Goal: Communication & Community: Answer question/provide support

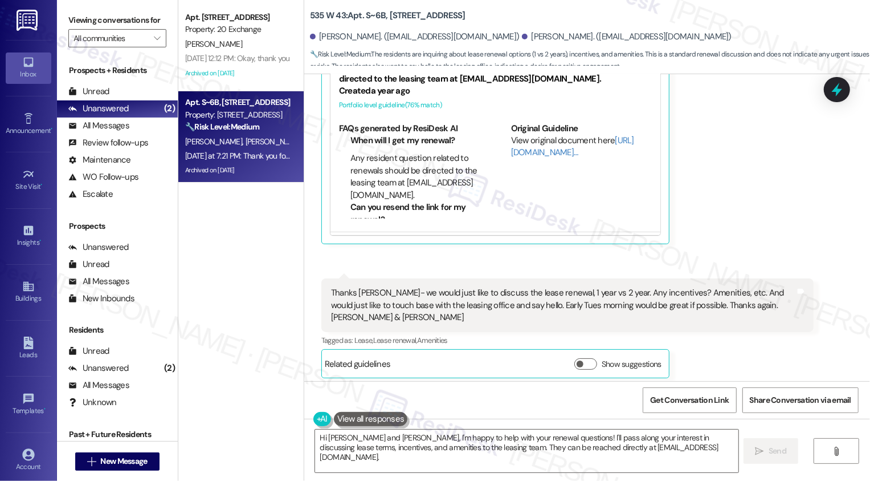
scroll to position [6543, 0]
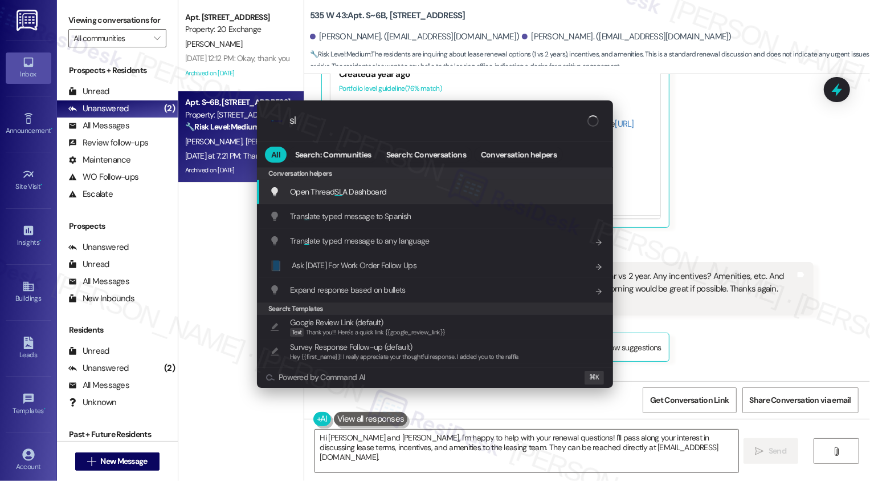
type input "sla"
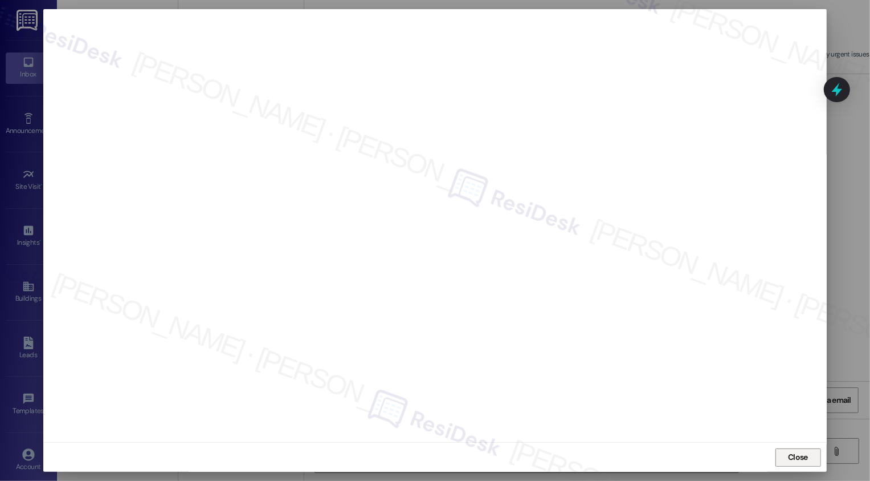
click at [791, 459] on span "Close" at bounding box center [798, 457] width 20 height 12
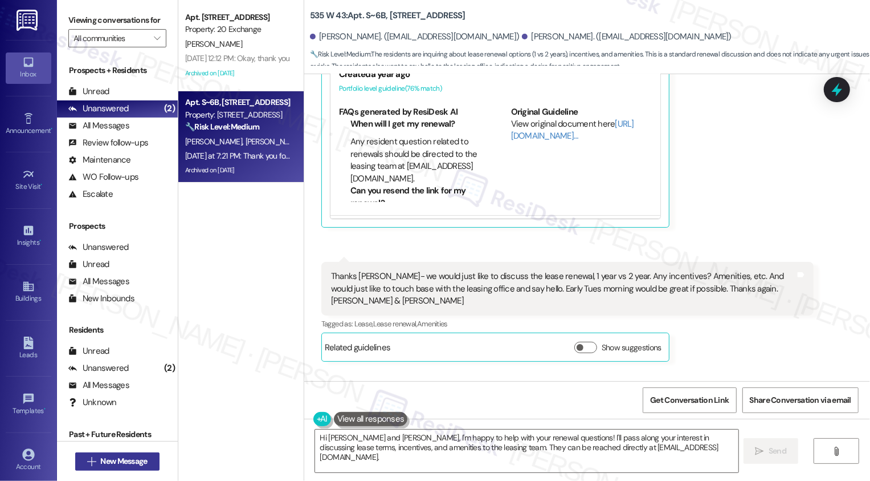
click at [106, 455] on span "New Message" at bounding box center [123, 461] width 47 height 12
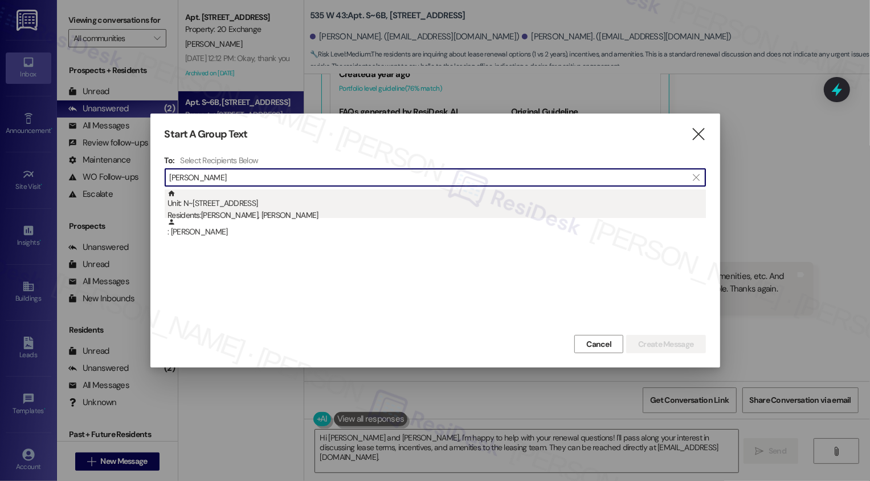
type input "[PERSON_NAME]"
click at [281, 206] on div "Unit: N~7G - [STREET_ADDRESS] Residents: [PERSON_NAME], [PERSON_NAME]" at bounding box center [437, 205] width 539 height 32
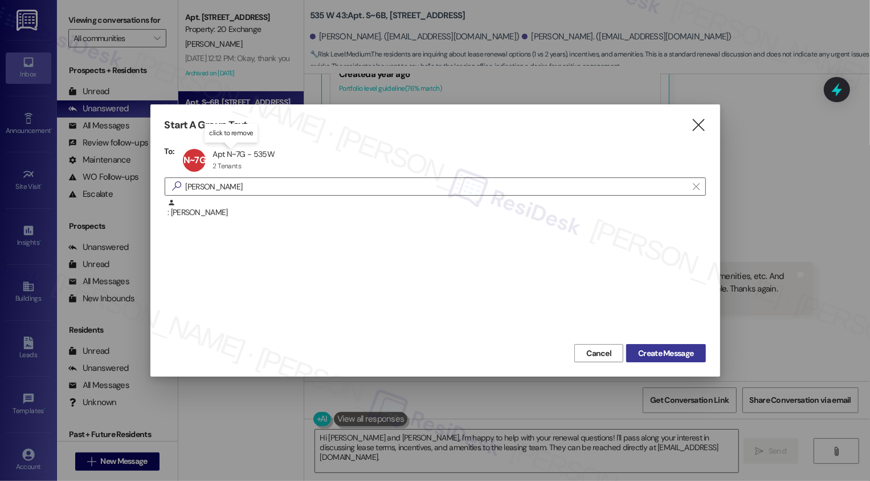
click at [652, 349] on span "Create Message" at bounding box center [665, 353] width 55 height 12
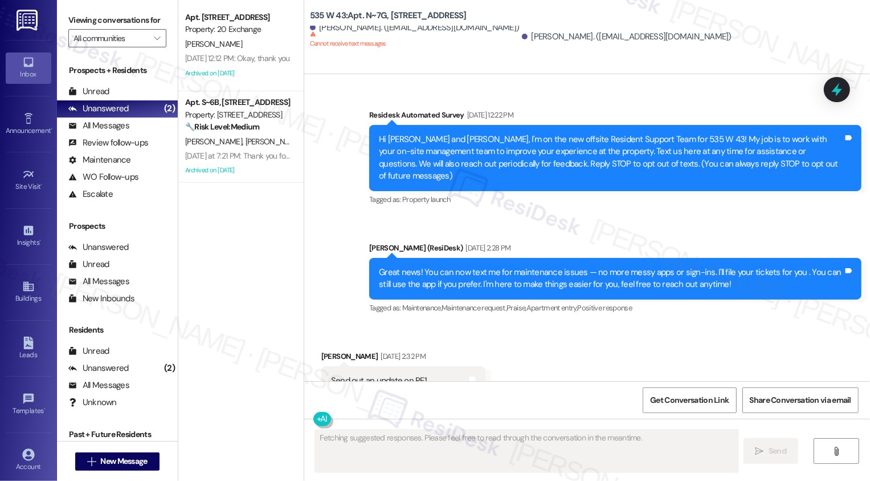
type textarea "Fetching suggested responses. Please feel free to read through the conversation…"
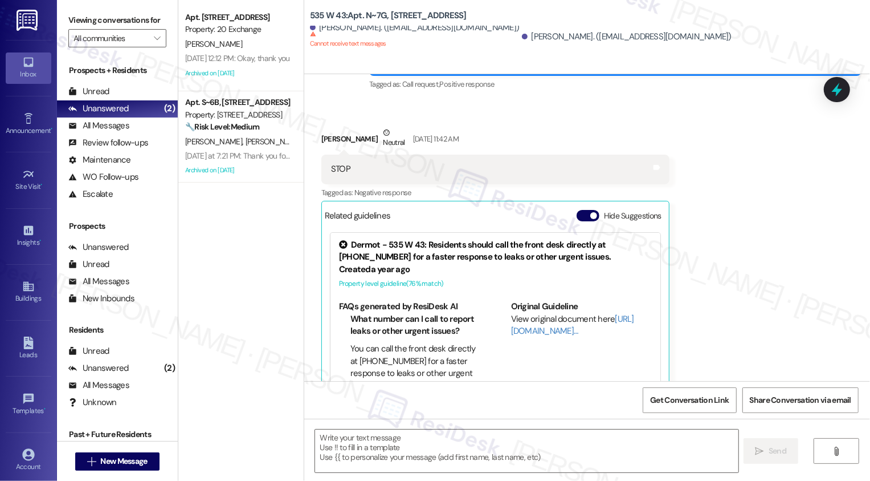
scroll to position [2847, 0]
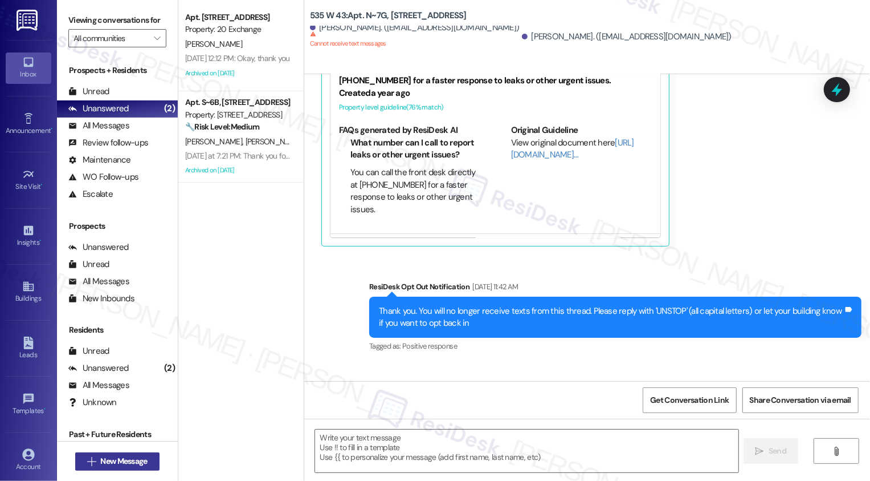
click at [134, 462] on span "New Message" at bounding box center [123, 461] width 47 height 12
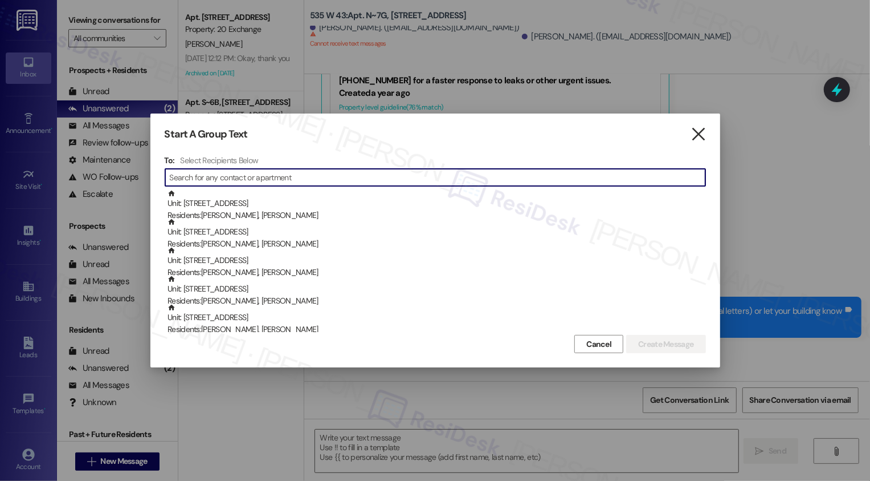
click at [695, 136] on icon "" at bounding box center [698, 134] width 15 height 12
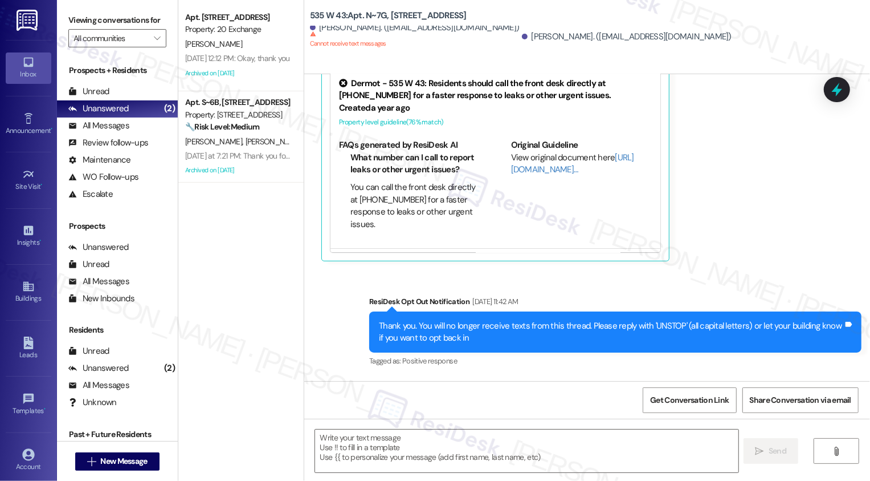
scroll to position [2827, 0]
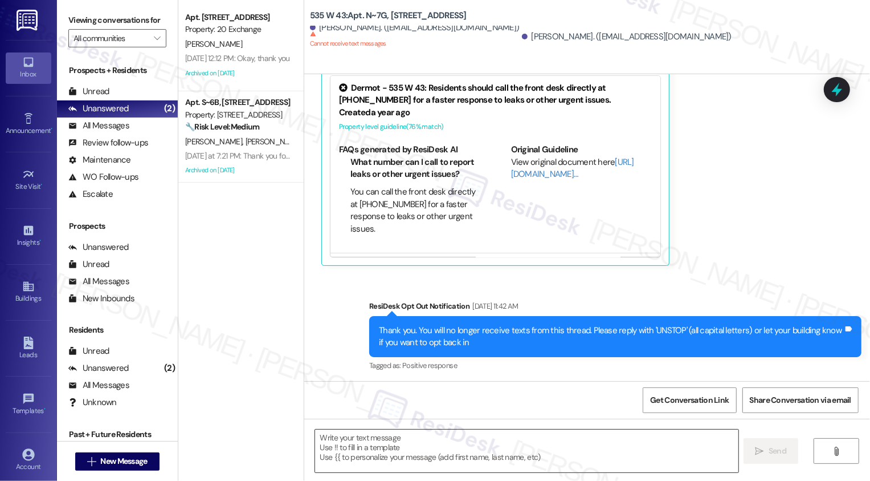
click at [442, 455] on textarea at bounding box center [527, 450] width 424 height 43
drag, startPoint x: 467, startPoint y: 36, endPoint x: 509, endPoint y: 34, distance: 42.2
click at [522, 34] on div "[PERSON_NAME]. ([EMAIL_ADDRESS][DOMAIN_NAME])" at bounding box center [627, 37] width 210 height 12
click at [135, 462] on span "New Message" at bounding box center [123, 461] width 47 height 12
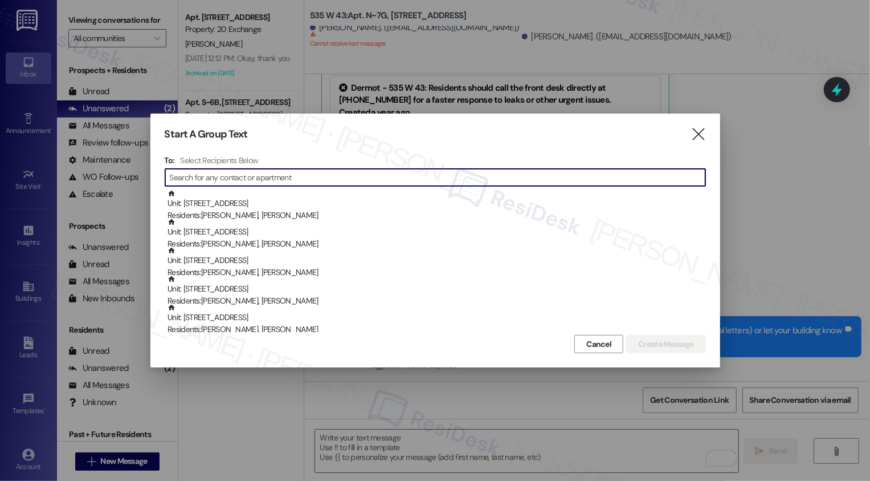
click at [249, 176] on input at bounding box center [438, 177] width 536 height 16
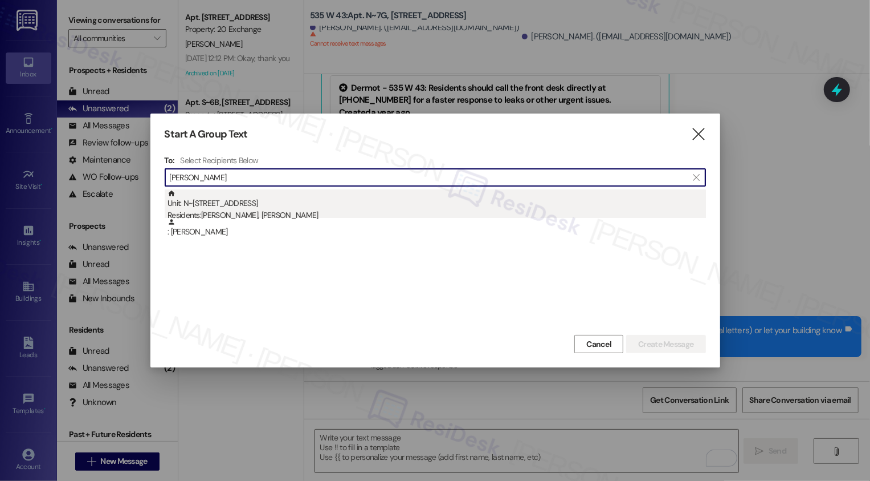
type input "[PERSON_NAME]"
click at [213, 210] on div "Residents: [PERSON_NAME], [PERSON_NAME]" at bounding box center [437, 215] width 539 height 12
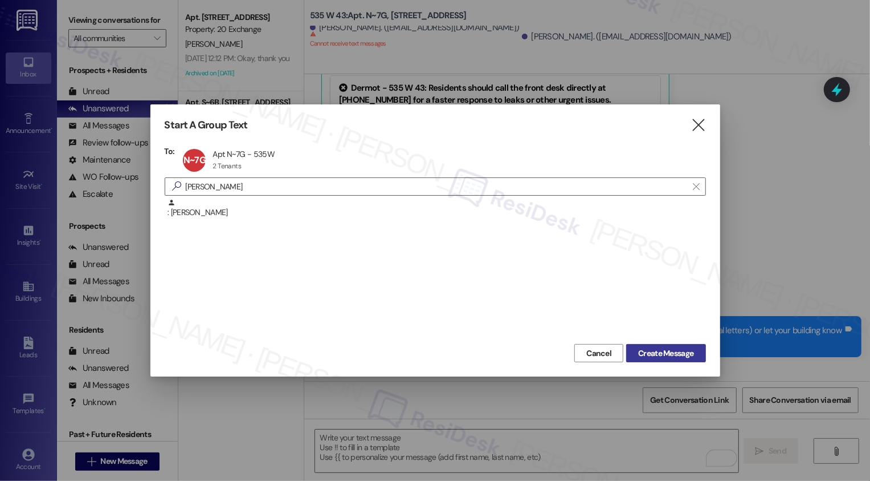
click at [674, 352] on span "Create Message" at bounding box center [665, 353] width 55 height 12
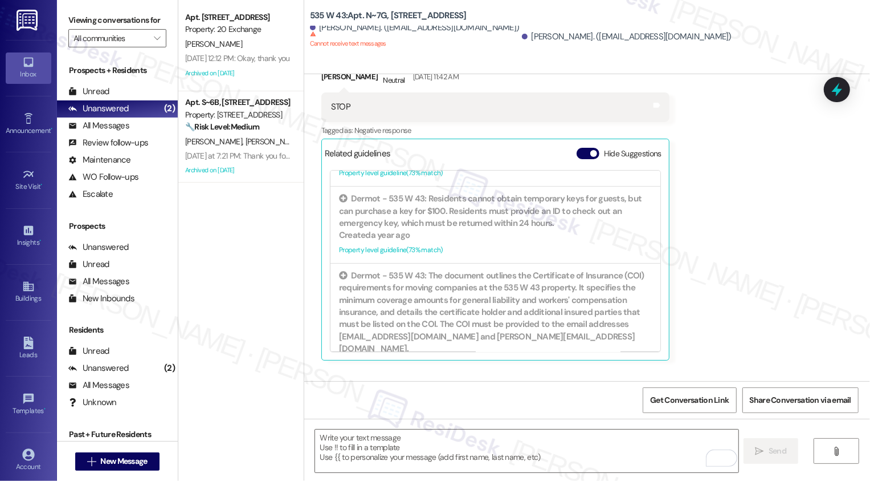
scroll to position [272, 0]
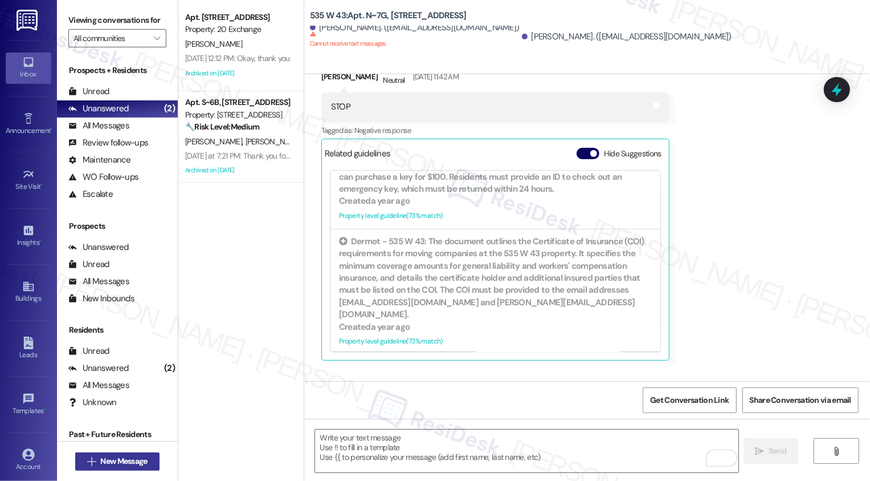
click at [121, 459] on span "New Message" at bounding box center [123, 461] width 47 height 12
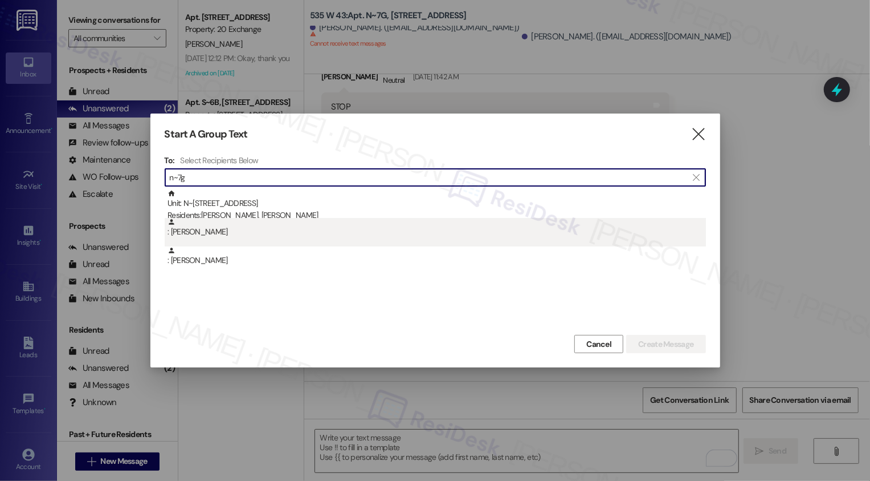
type input "n~7g"
click at [190, 231] on div ": [PERSON_NAME]" at bounding box center [437, 228] width 539 height 20
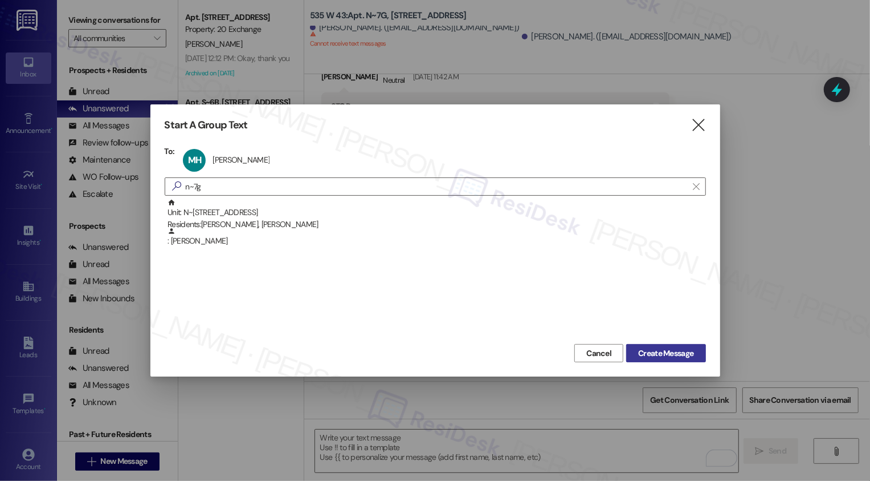
click at [666, 351] on span "Create Message" at bounding box center [665, 353] width 55 height 12
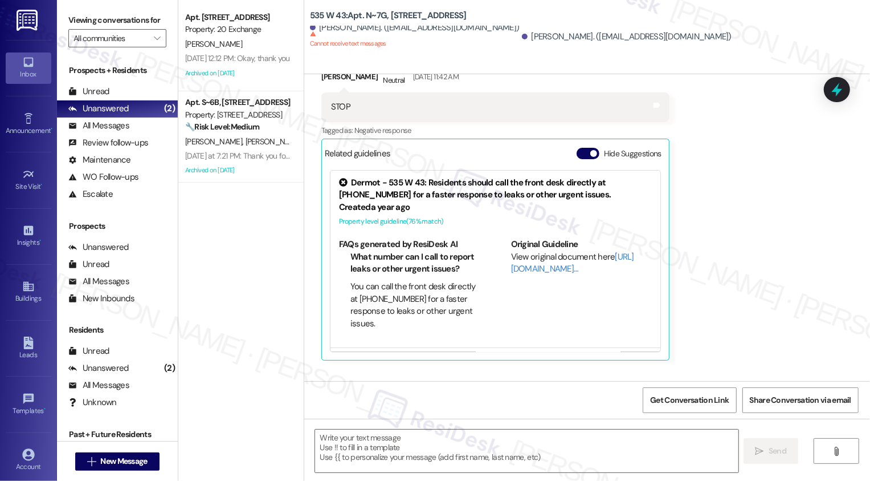
type textarea "Fetching suggested responses. Please feel free to read through the conversation…"
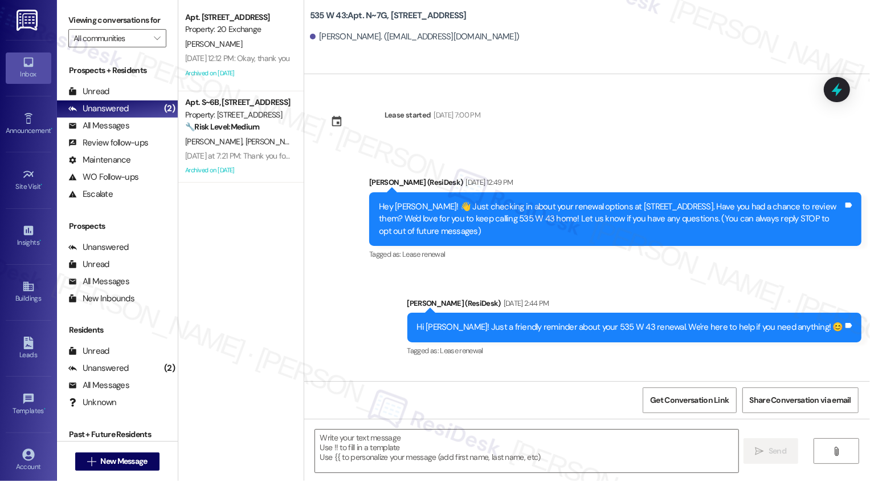
type textarea "Fetching suggested responses. Please feel free to read through the conversation…"
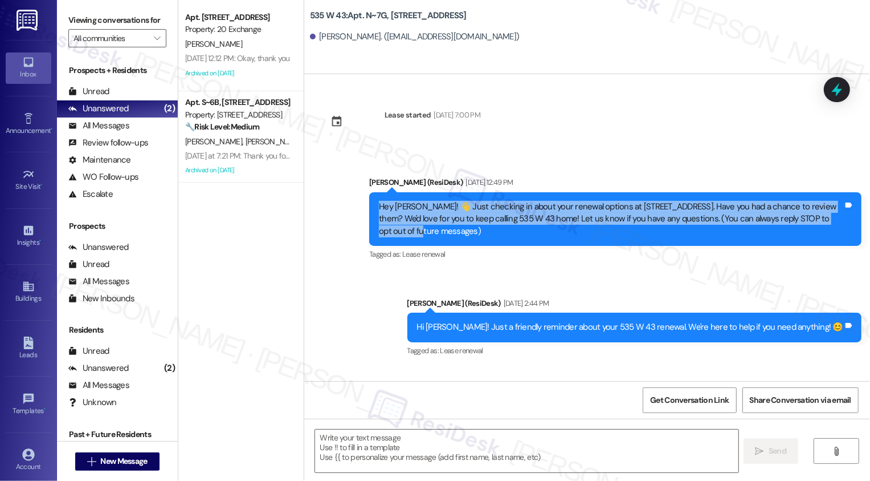
drag, startPoint x: 372, startPoint y: 205, endPoint x: 841, endPoint y: 218, distance: 468.8
click at [841, 218] on div "Hey [PERSON_NAME]! 👋 Just checking in about your renewal options at [STREET_ADD…" at bounding box center [611, 219] width 465 height 36
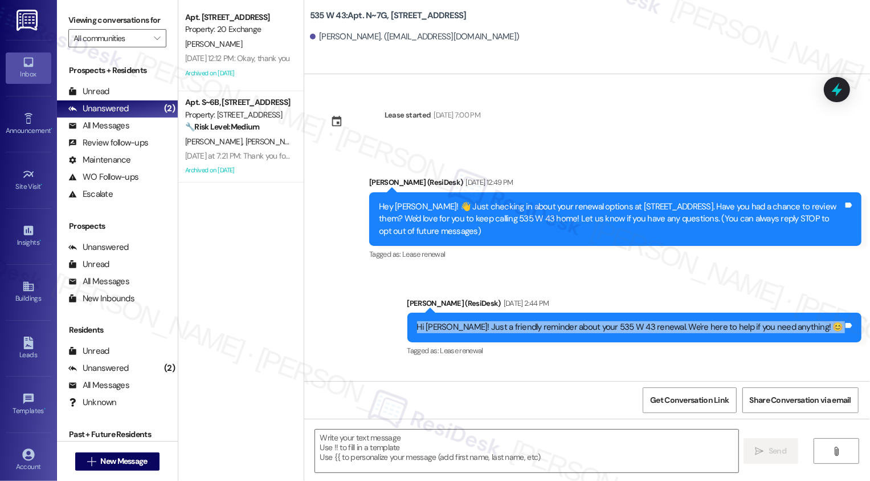
drag, startPoint x: 462, startPoint y: 318, endPoint x: 843, endPoint y: 319, distance: 380.8
click at [844, 321] on div "Hi [PERSON_NAME]! Just a friendly reminder about your 535 W 43 renewal. We're h…" at bounding box center [630, 327] width 429 height 12
click at [617, 450] on textarea at bounding box center [527, 450] width 424 height 43
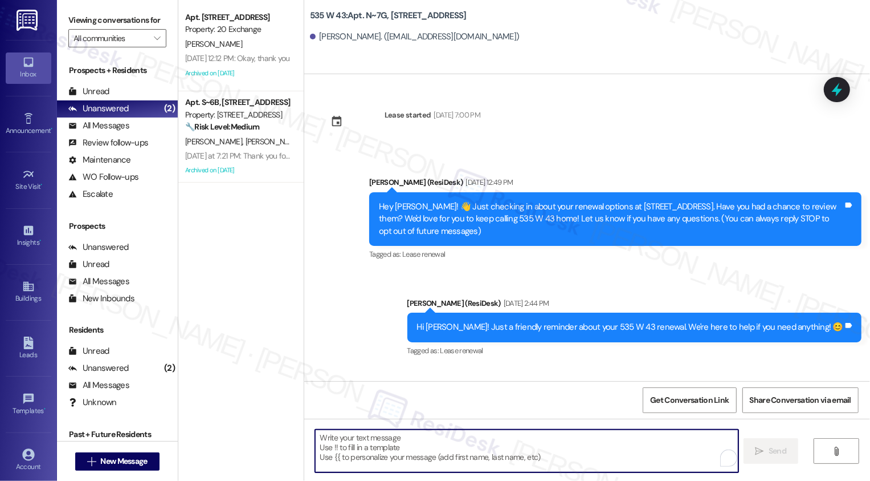
paste textarea "Hey {{first_name}}! Don't forget to review your renewal options for {{property}…"
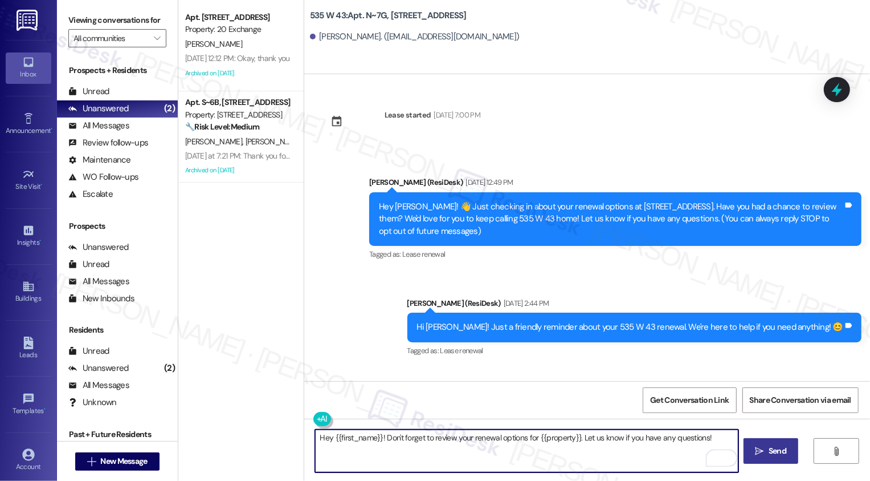
type textarea "Hey {{first_name}}! Don't forget to review your renewal options for {{property}…"
click at [755, 456] on span " Send" at bounding box center [772, 451] width 36 height 12
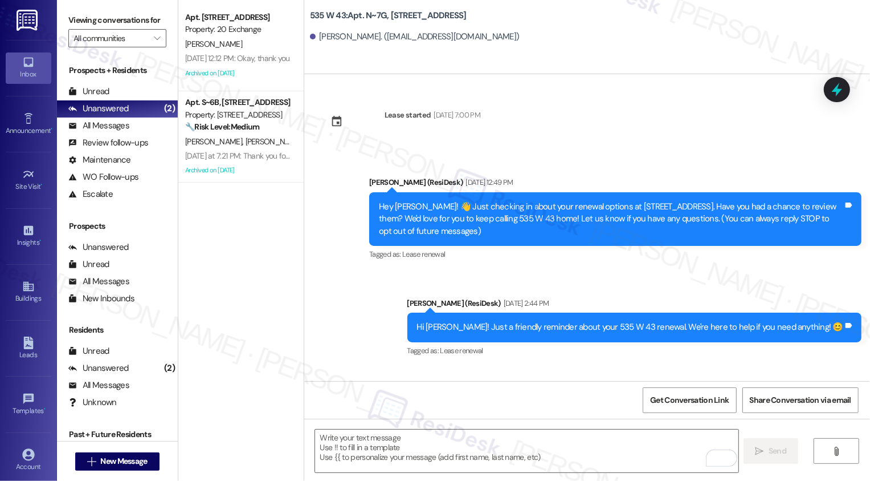
scroll to position [54, 0]
